Goal: Transaction & Acquisition: Purchase product/service

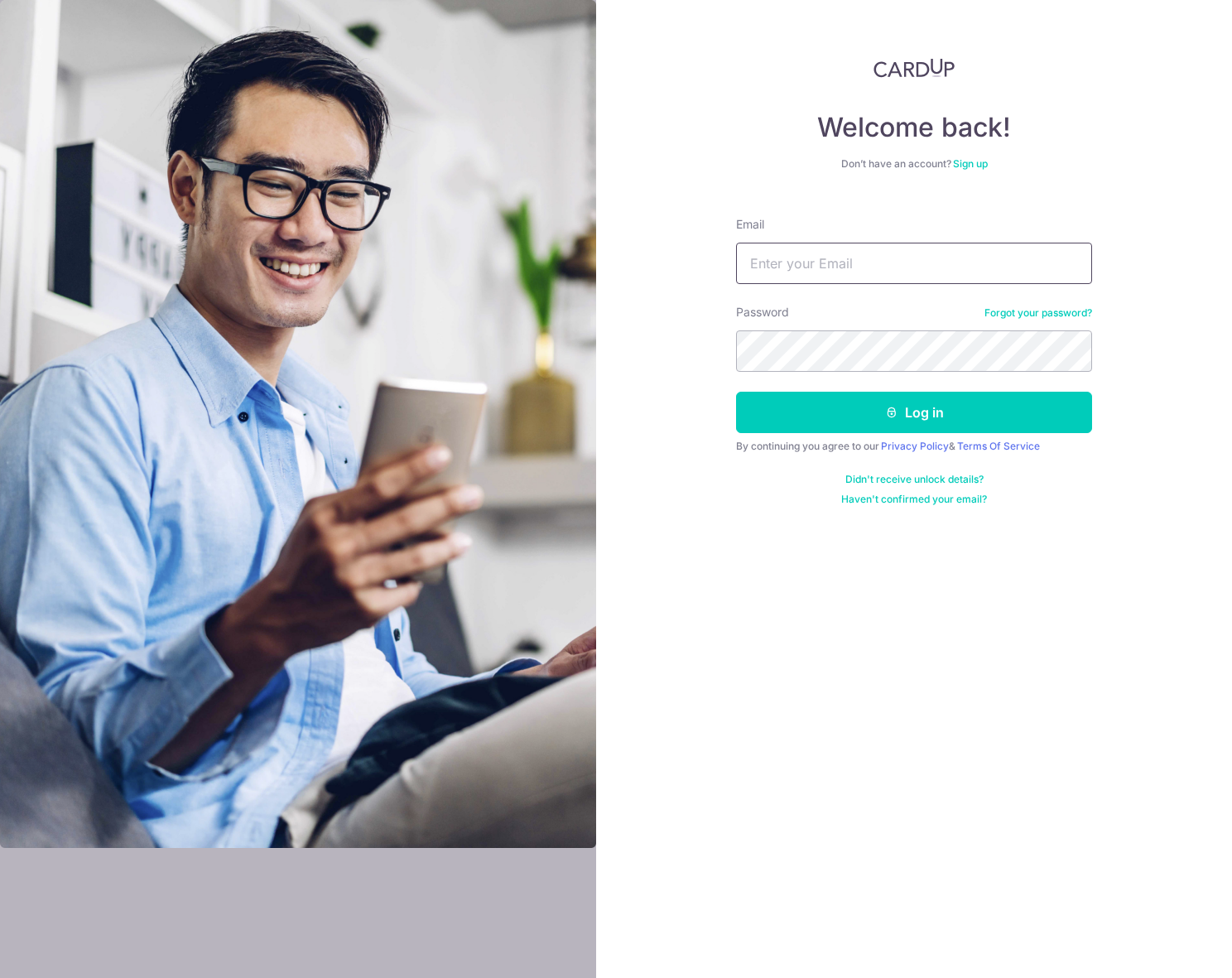
type input "poonkingyau@gmail.com"
click at [763, 425] on button "Log in" at bounding box center [914, 411] width 356 height 41
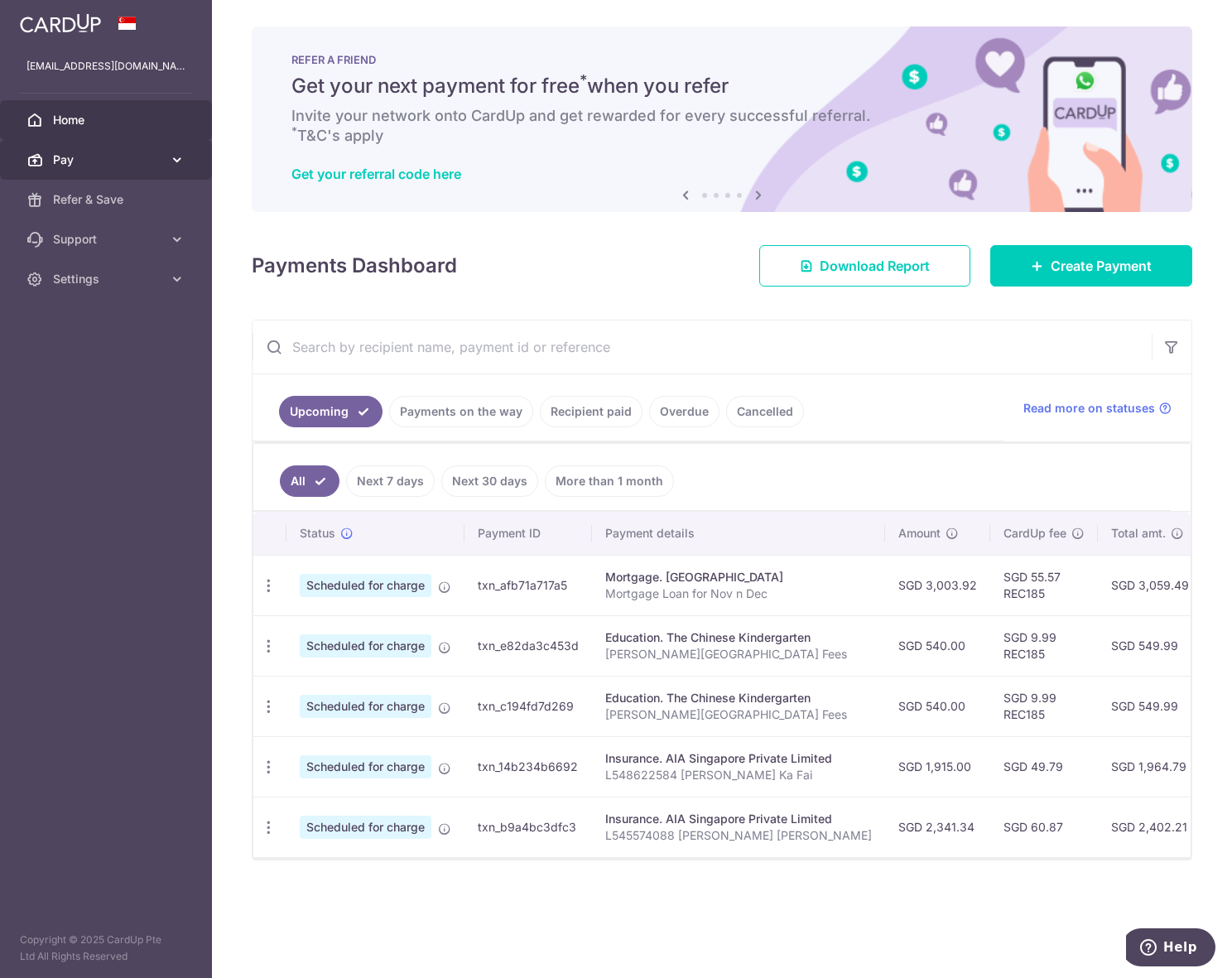
click at [149, 166] on span "Pay" at bounding box center [107, 160] width 109 height 17
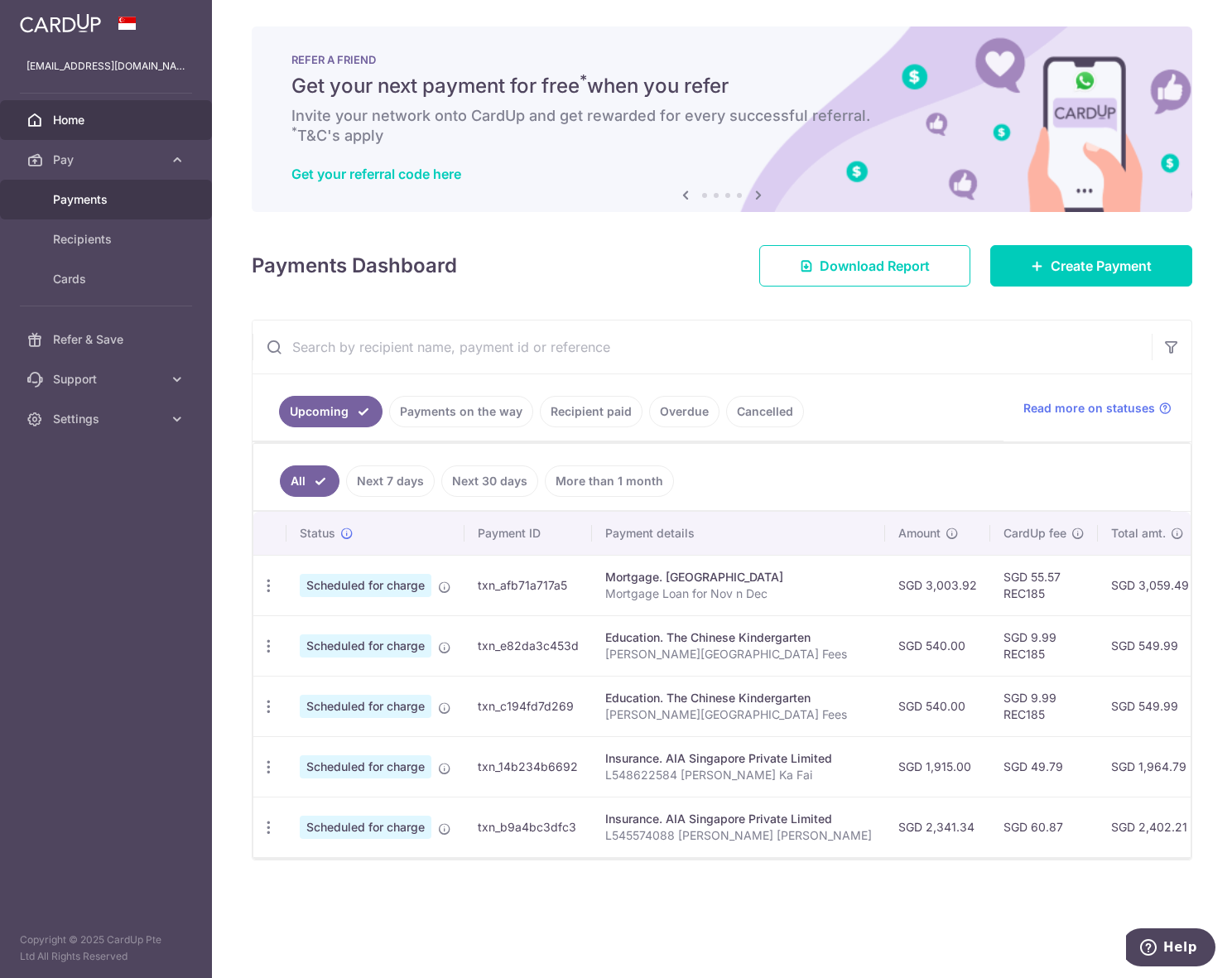
click at [116, 197] on span "Payments" at bounding box center [107, 199] width 109 height 17
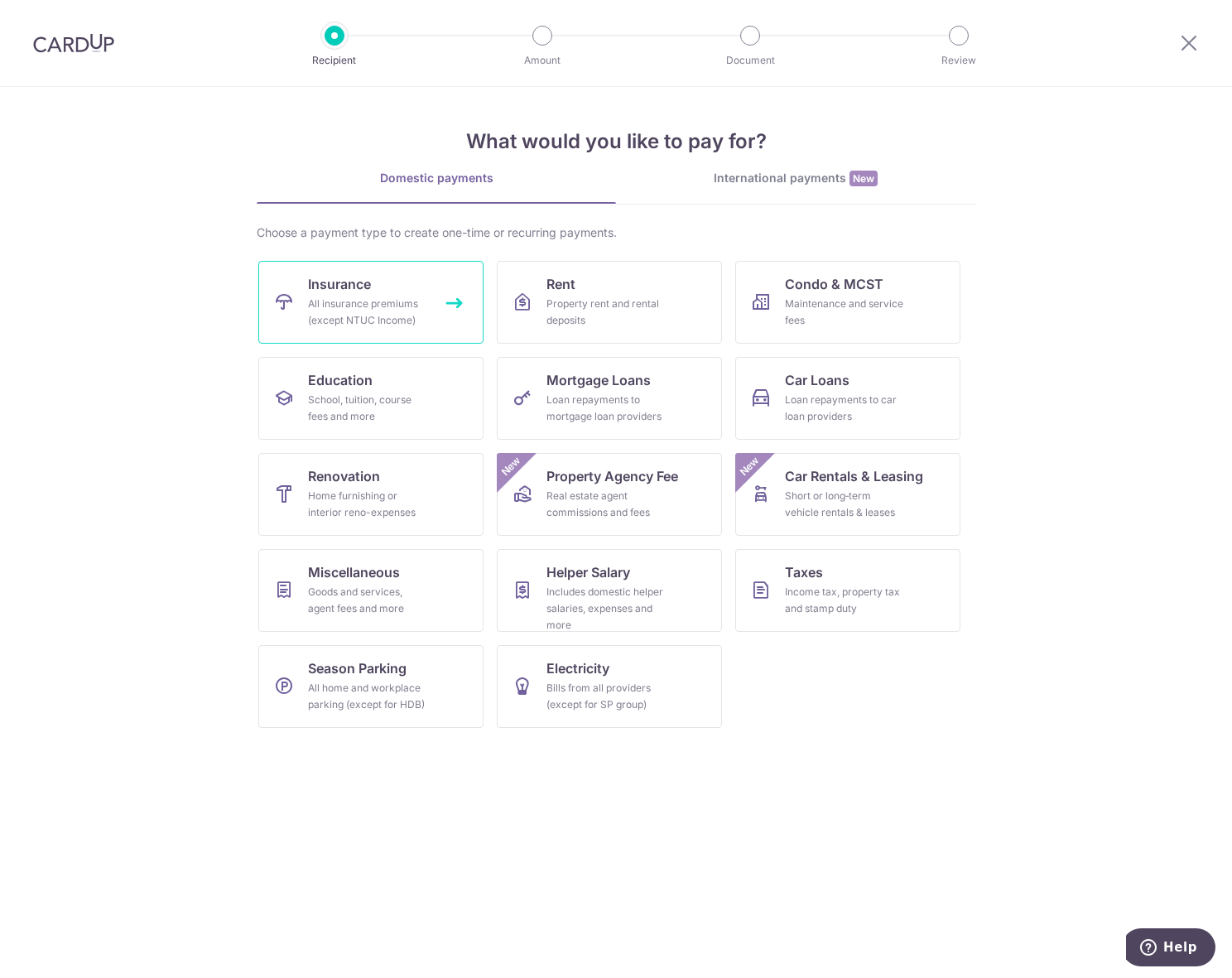
click at [308, 302] on div "All insurance premiums (except NTUC Income)" at bounding box center [367, 313] width 119 height 34
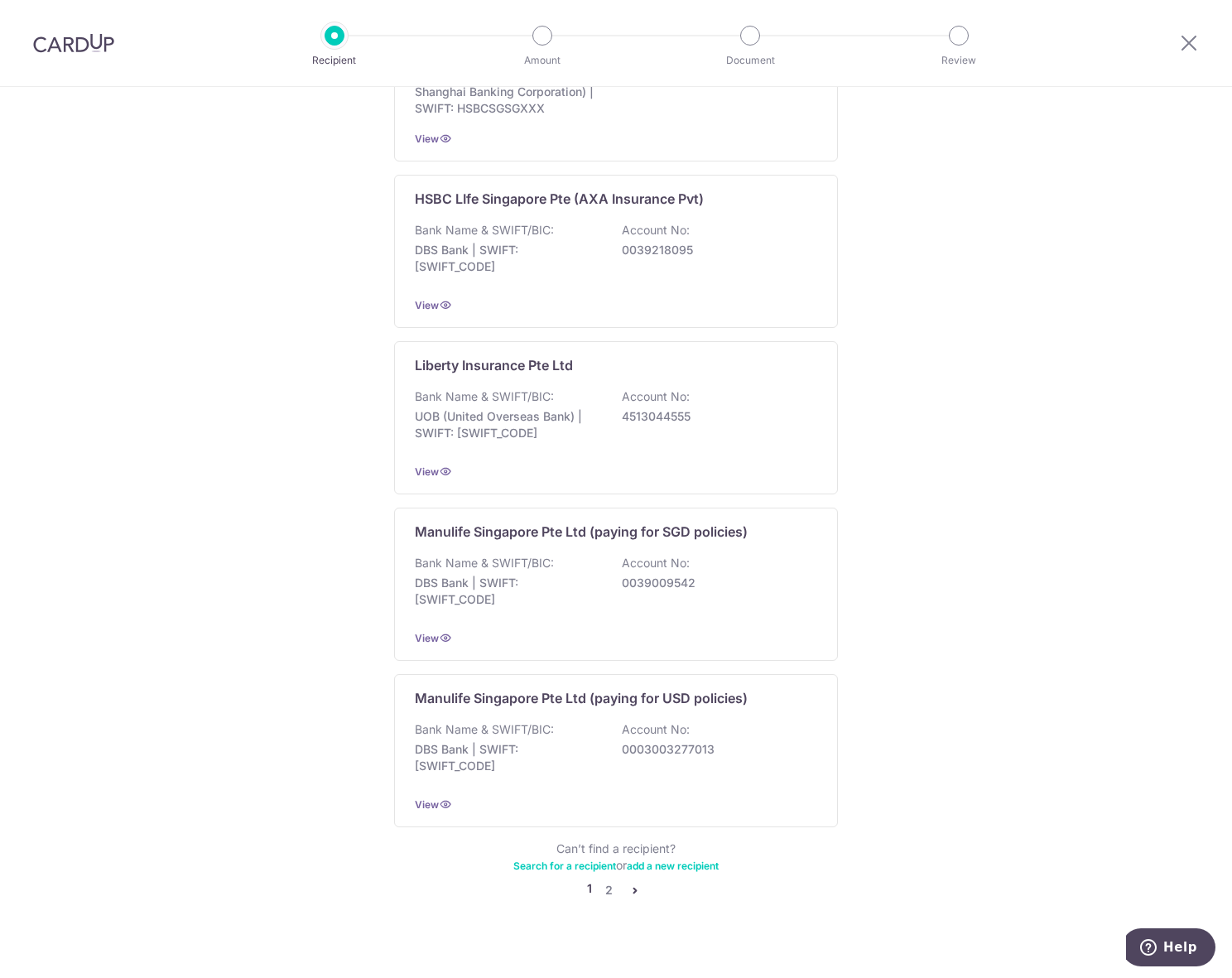
scroll to position [1283, 0]
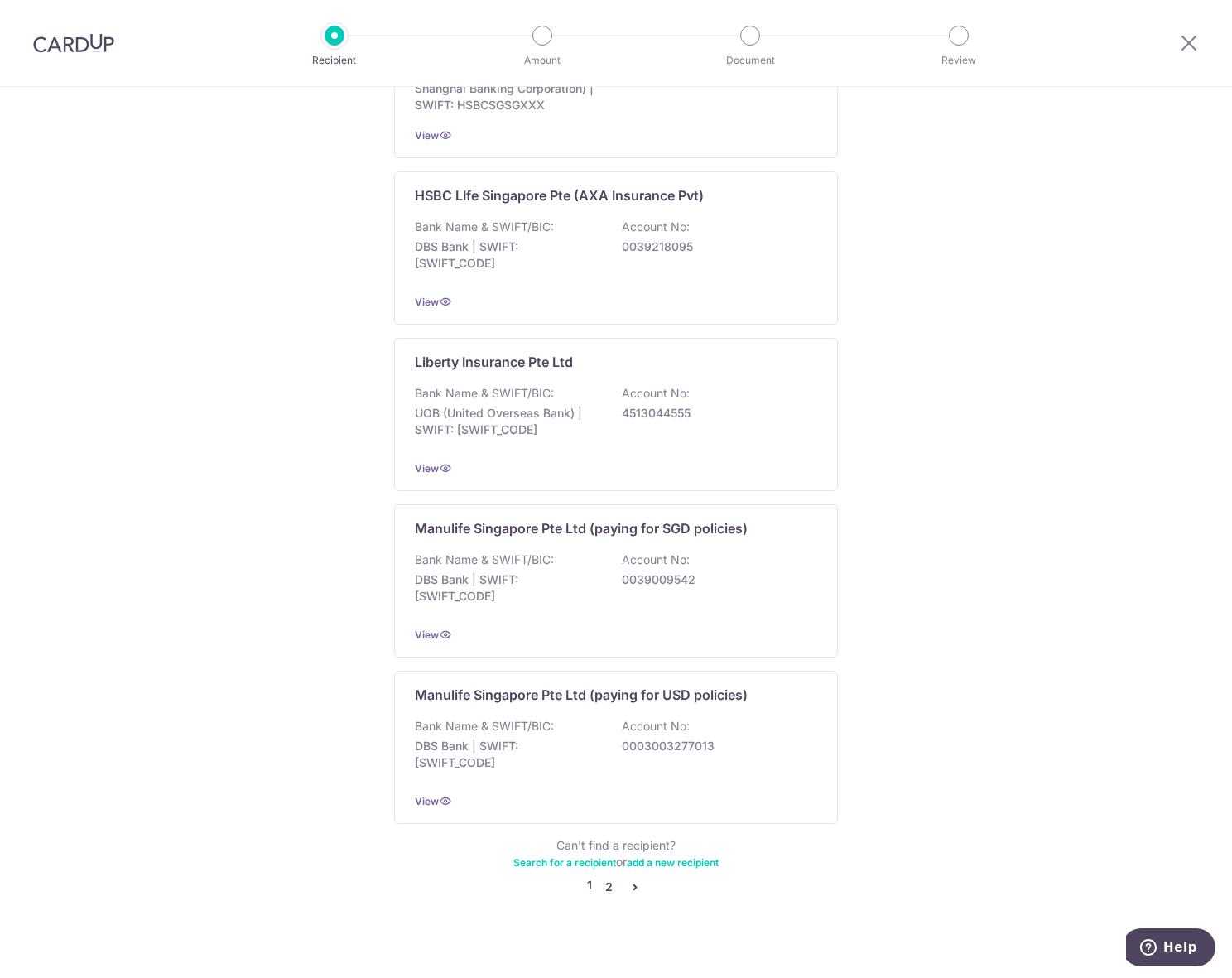
click at [606, 877] on link "2" at bounding box center [608, 887] width 20 height 20
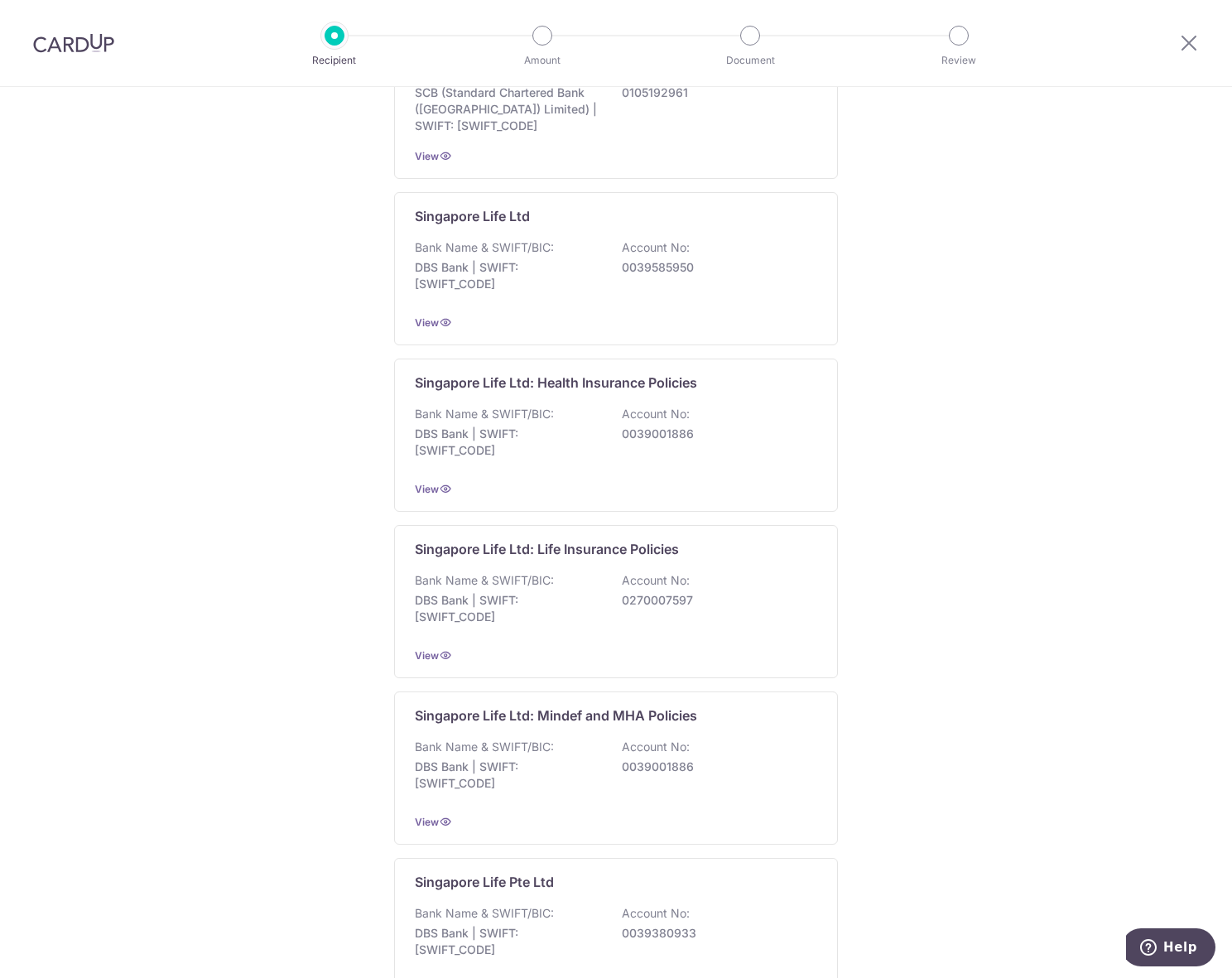
scroll to position [0, 0]
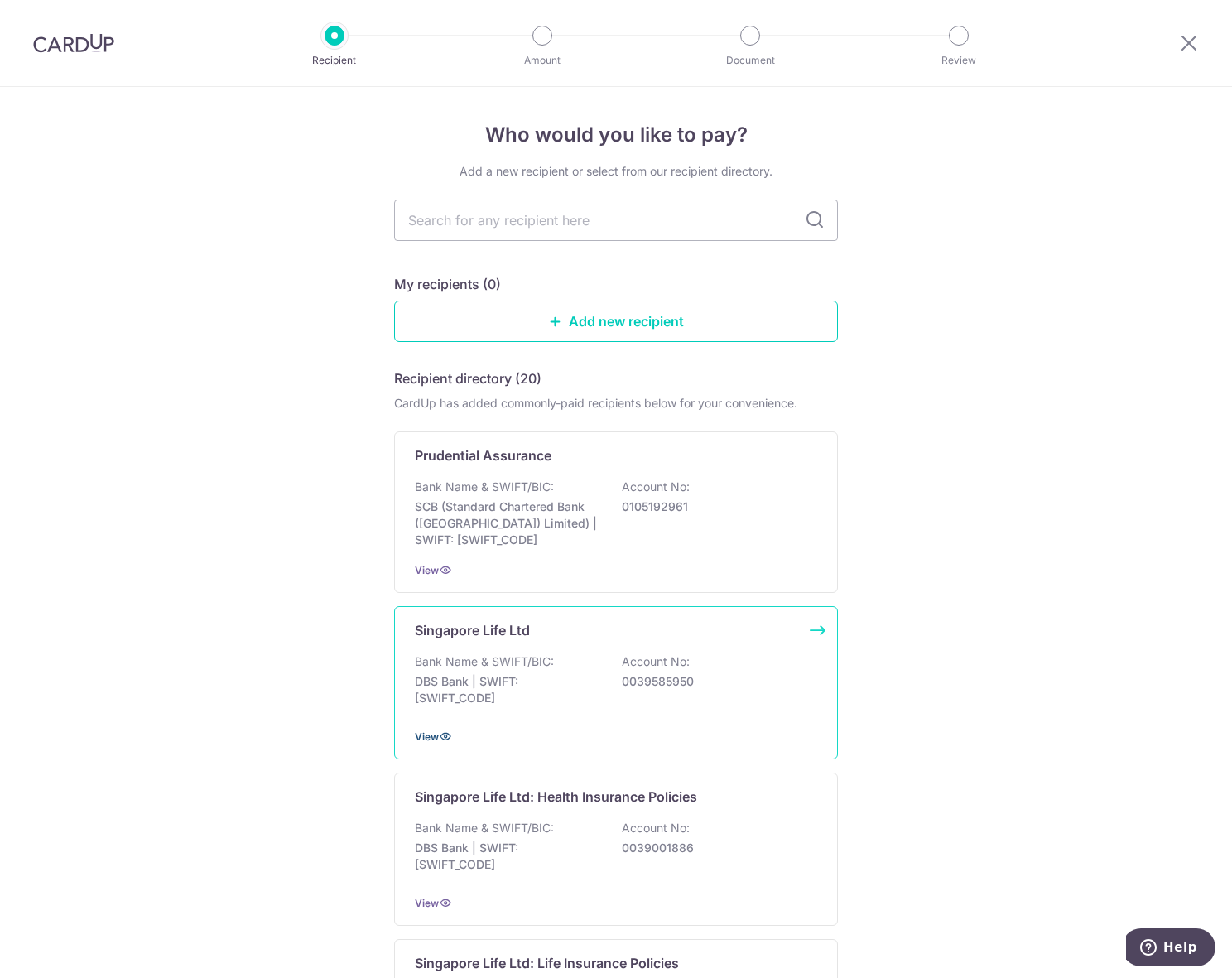
click at [421, 734] on span "View" at bounding box center [427, 736] width 24 height 13
